Goal: Find specific page/section: Find specific page/section

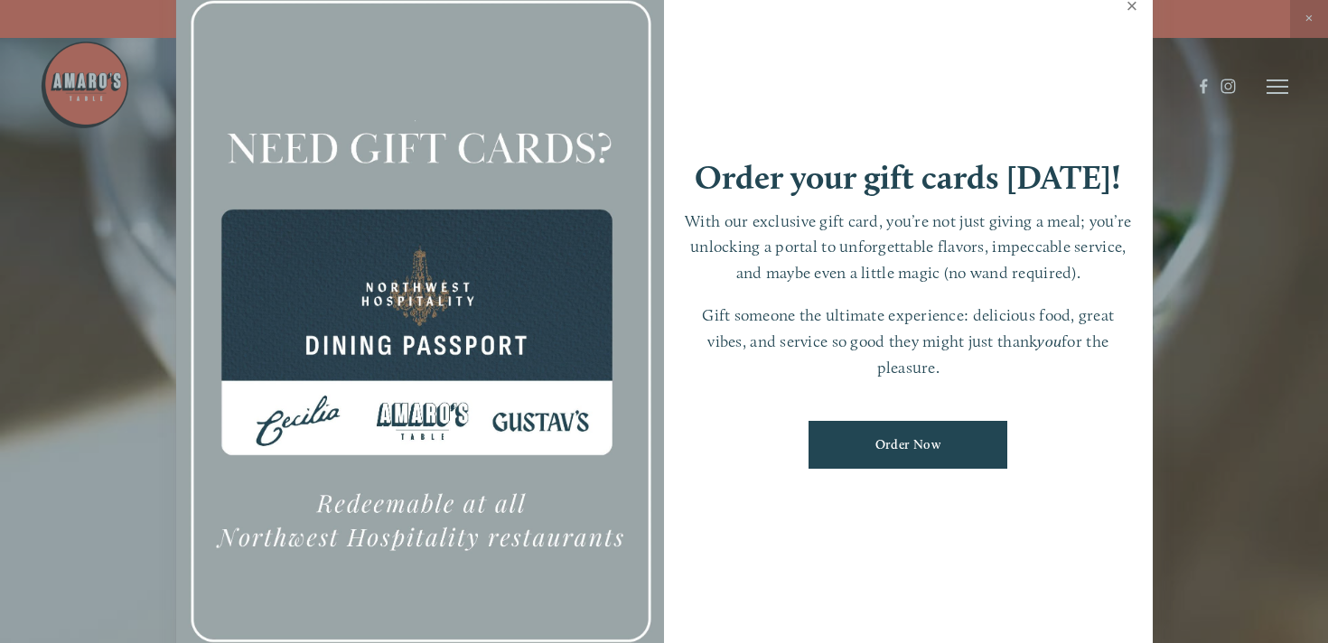
click at [1128, 10] on link "Close" at bounding box center [1132, 8] width 35 height 51
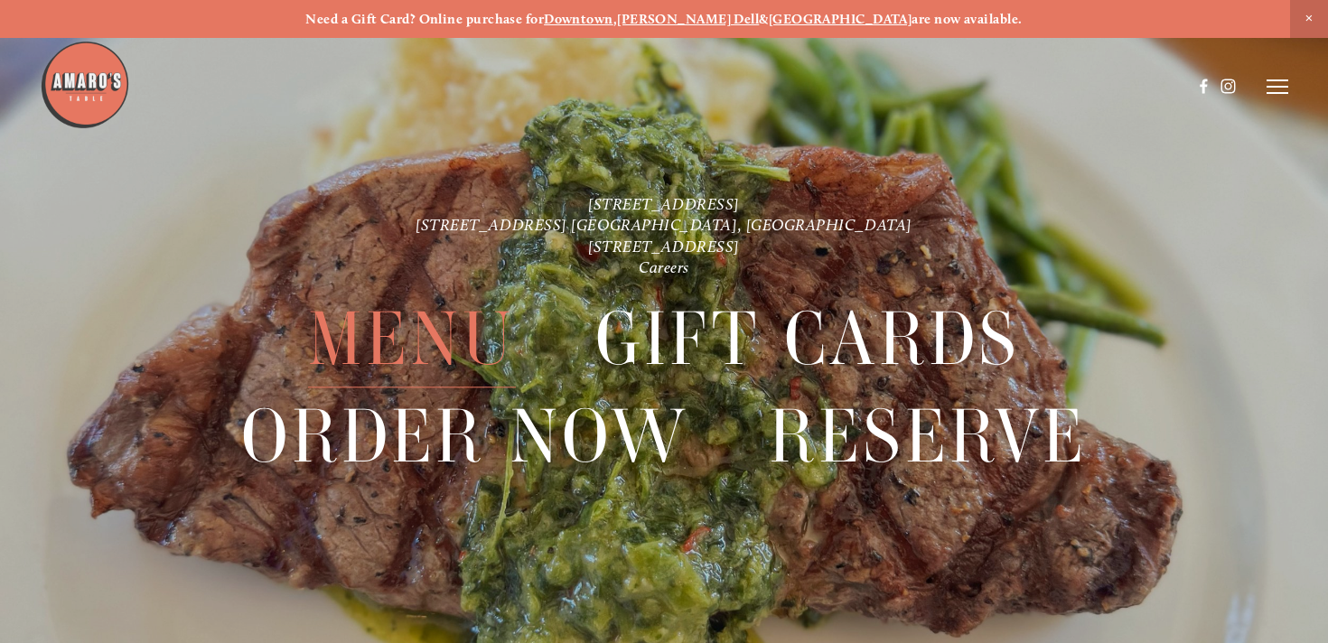
click at [411, 347] on span "Menu" at bounding box center [412, 340] width 208 height 97
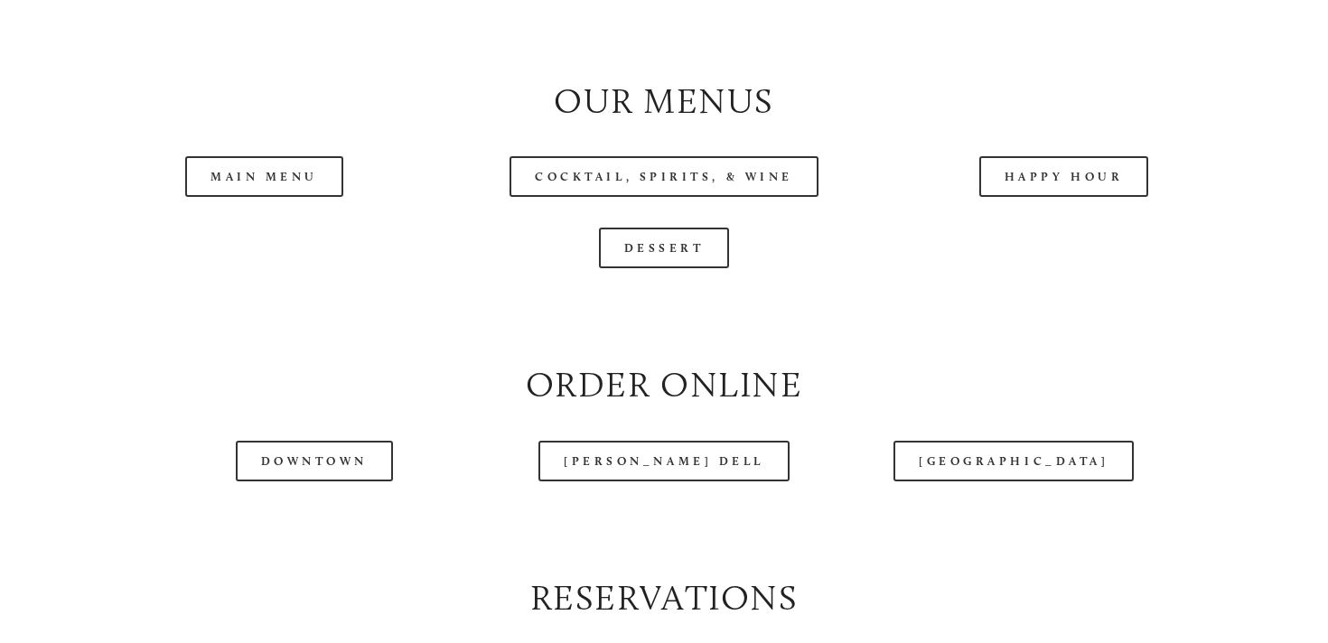
scroll to position [1804, 0]
click at [291, 195] on link "Main Menu" at bounding box center [264, 174] width 158 height 41
